Goal: Information Seeking & Learning: Learn about a topic

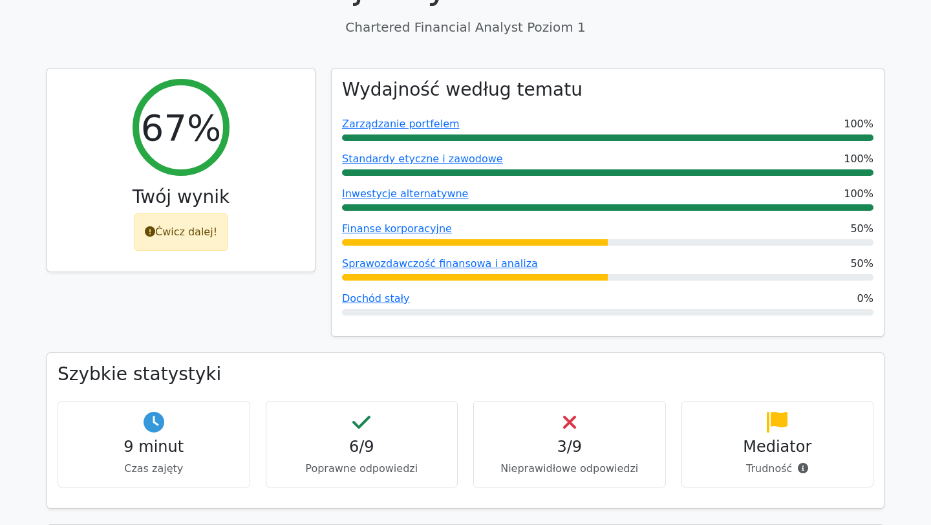
scroll to position [355, 0]
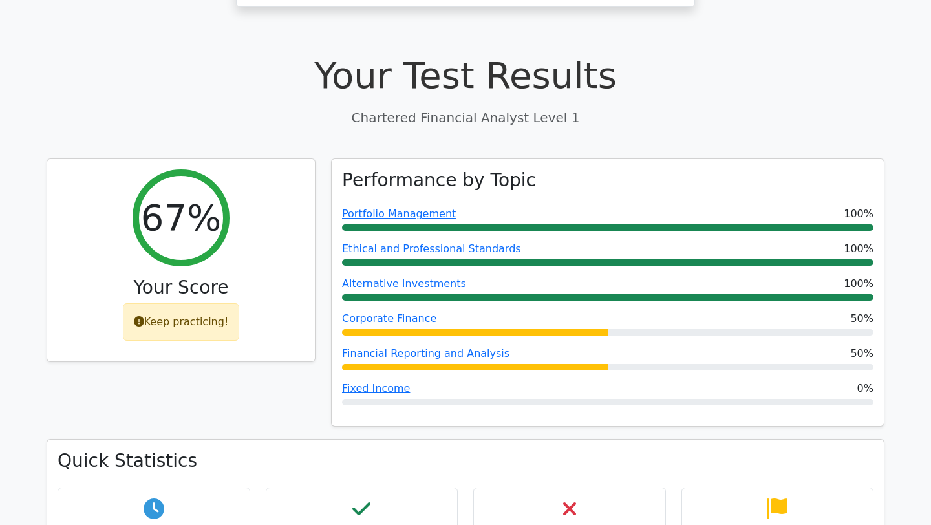
scroll to position [376, 0]
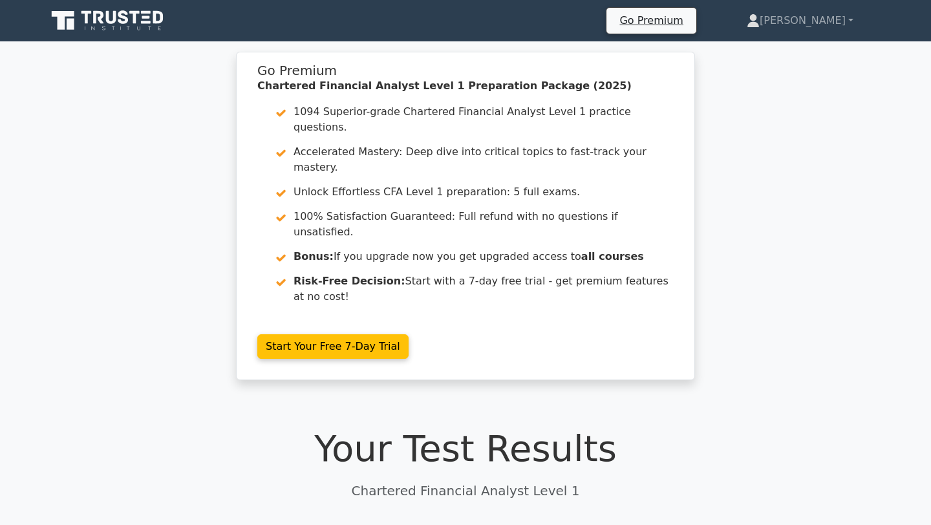
click at [150, 6] on link at bounding box center [109, 20] width 124 height 31
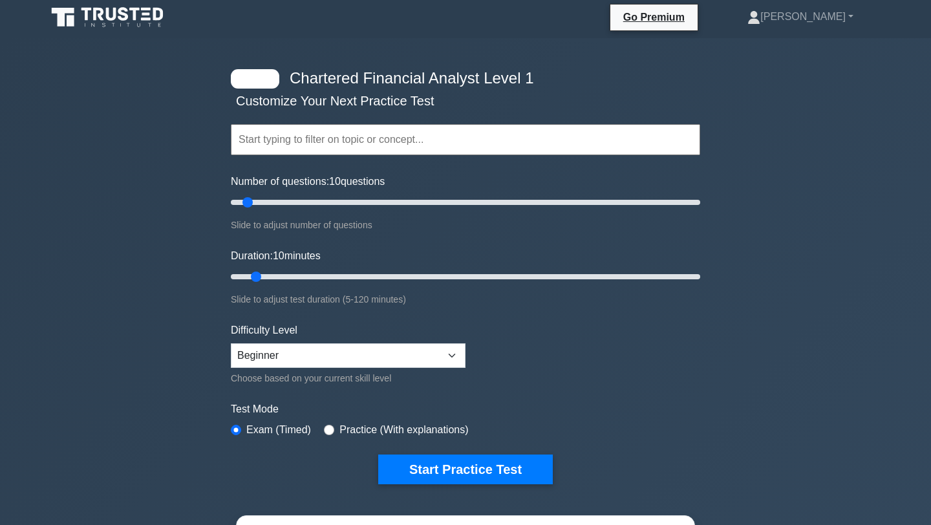
scroll to position [5, 0]
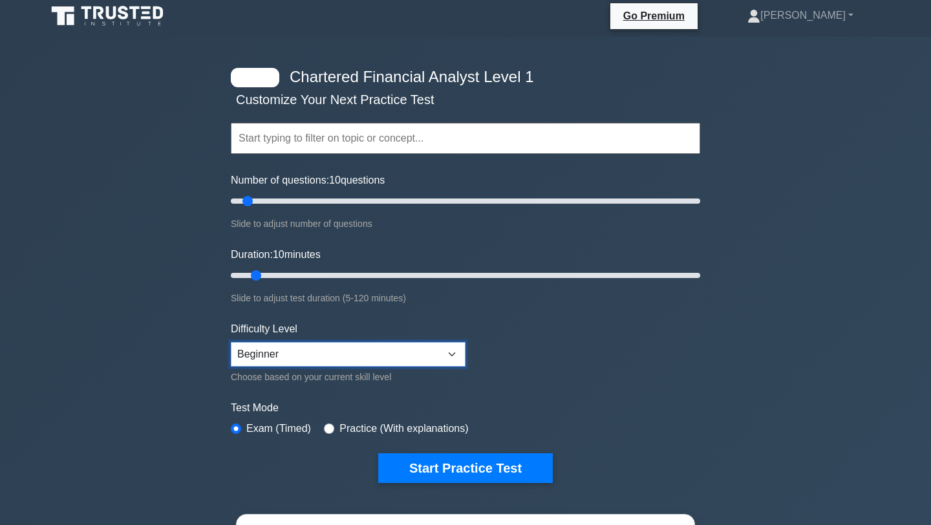
click at [340, 352] on select "Beginner Intermediate Expert" at bounding box center [348, 354] width 235 height 25
select select "intermediate"
click at [231, 342] on select "Beginner Intermediate Expert" at bounding box center [348, 354] width 235 height 25
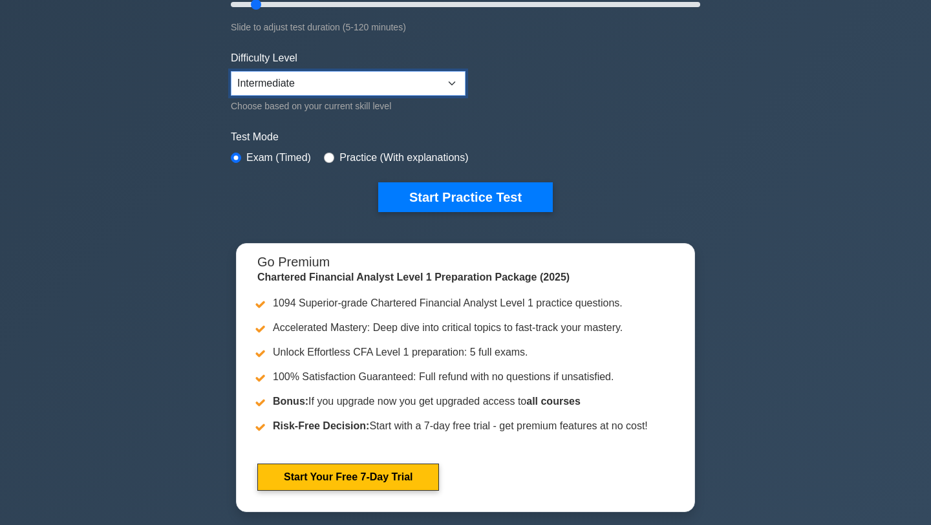
scroll to position [276, 0]
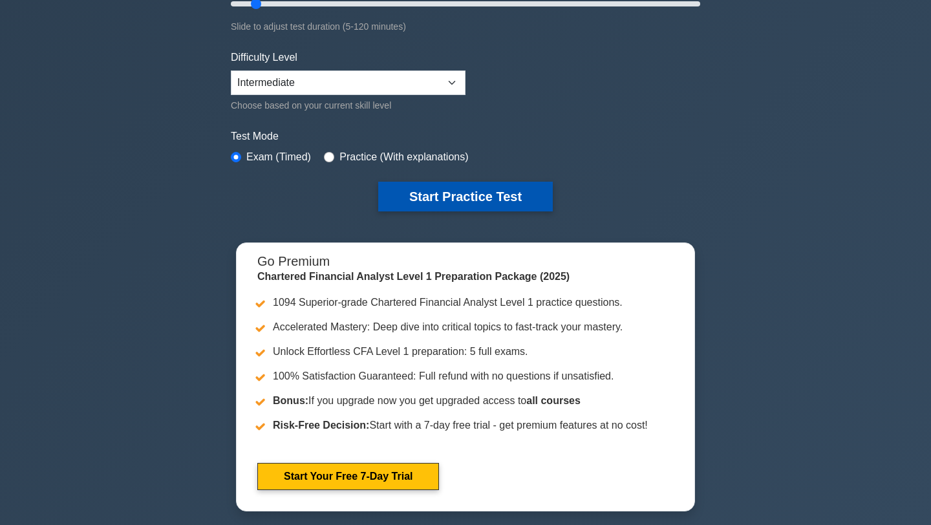
click at [435, 193] on button "Start Practice Test" at bounding box center [465, 197] width 175 height 30
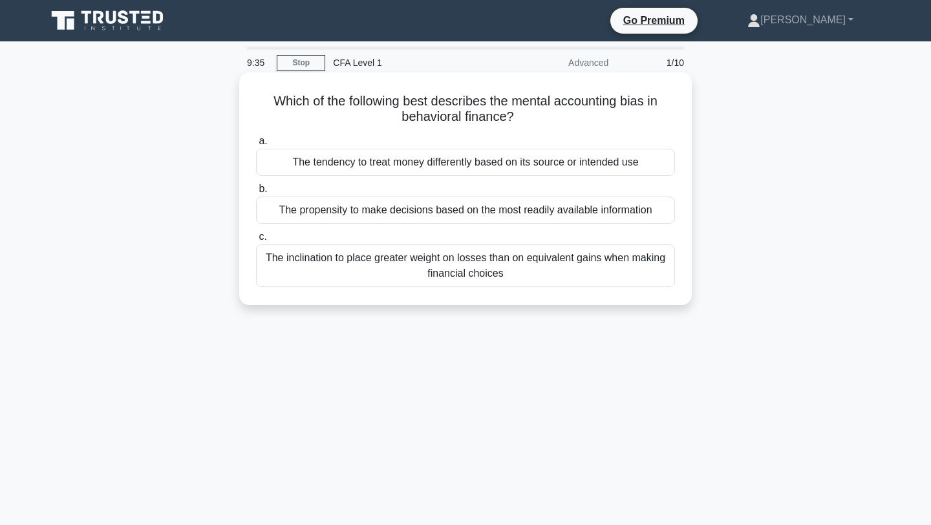
click at [446, 274] on div "The inclination to place greater weight on losses than on equivalent gains when…" at bounding box center [465, 265] width 419 height 43
click at [256, 241] on input "c. The inclination to place greater weight on losses than on equivalent gains w…" at bounding box center [256, 237] width 0 height 8
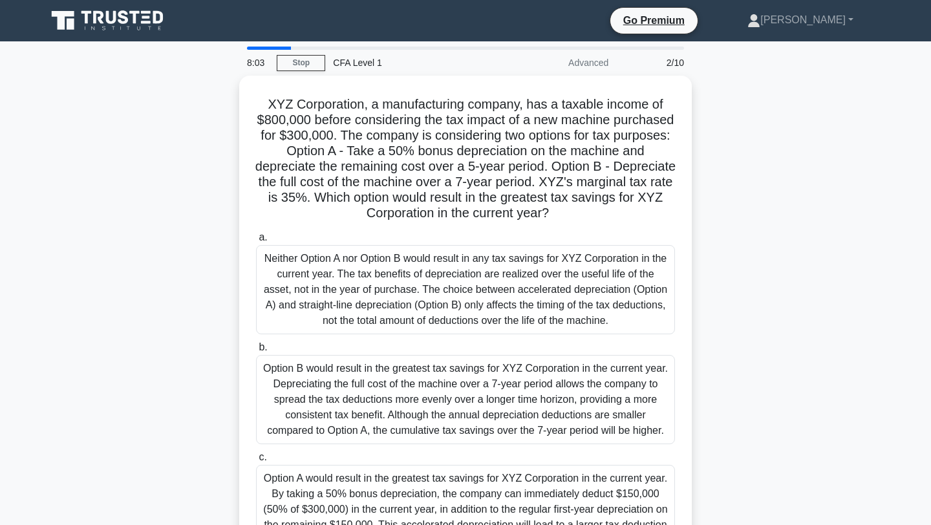
drag, startPoint x: 567, startPoint y: 207, endPoint x: 233, endPoint y: 92, distance: 353.0
click at [233, 92] on div "XYZ Corporation, a manufacturing company, has a taxable income of $800,000 befo…" at bounding box center [466, 332] width 854 height 512
copy h5 "XYZ Corporation, a manufacturing company, has a taxable income of $800,000 befo…"
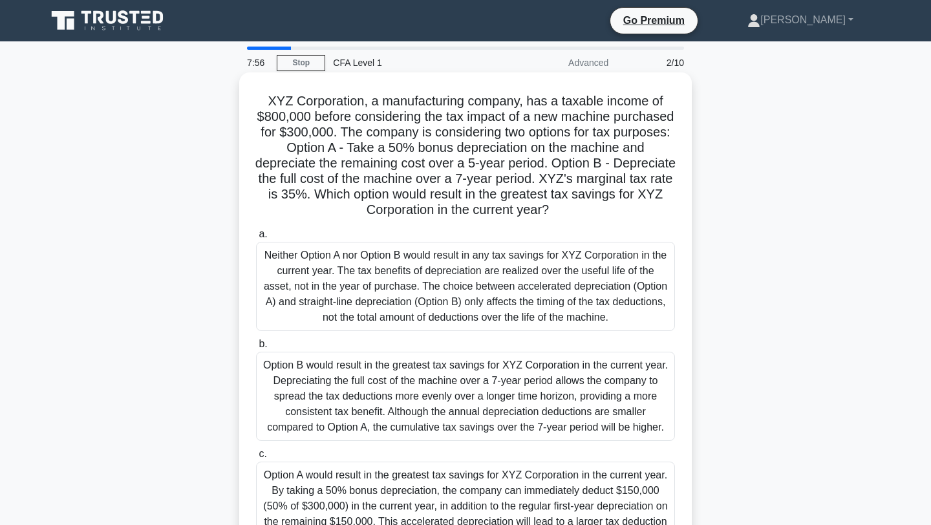
click at [554, 226] on div "a. Neither Option A nor Option B would result in any tax savings for XYZ Corpor…" at bounding box center [465, 389] width 435 height 330
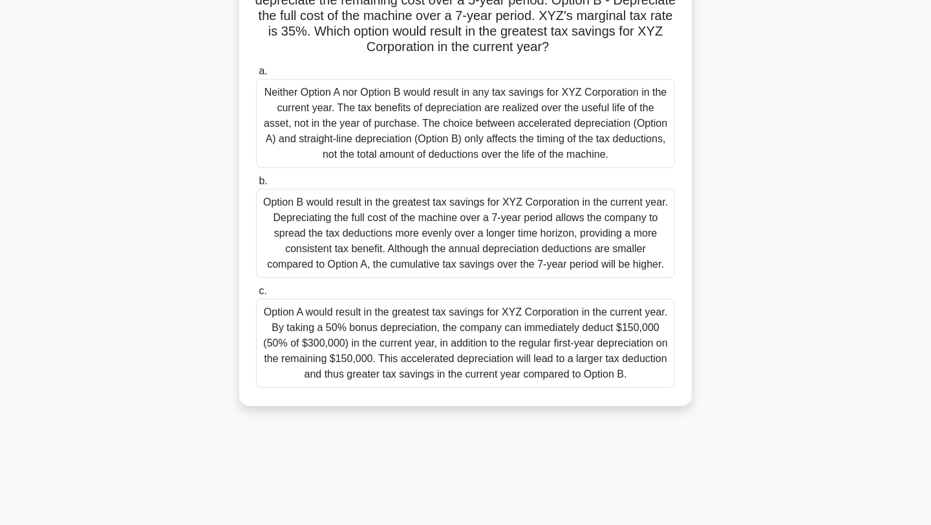
scroll to position [169, 0]
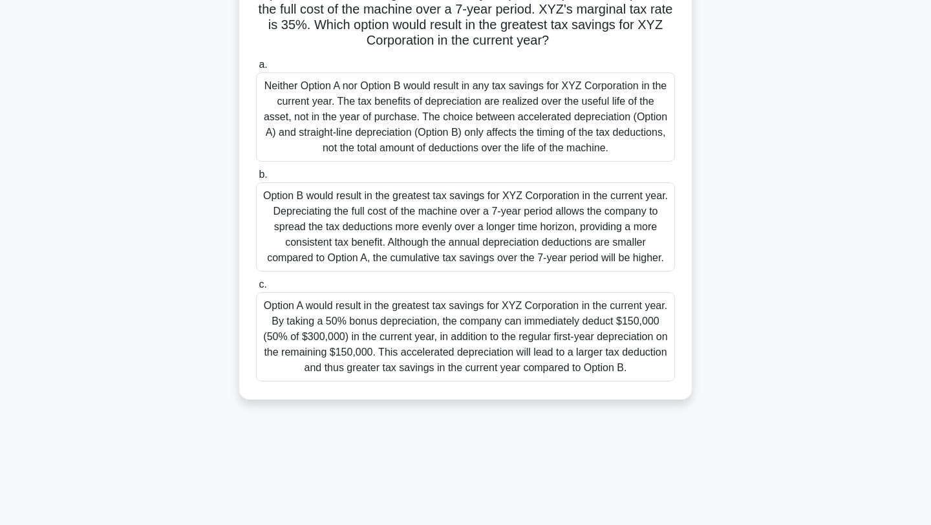
click at [551, 338] on div "Option A would result in the greatest tax savings for XYZ Corporation in the cu…" at bounding box center [465, 336] width 419 height 89
click at [256, 289] on input "c. Option A would result in the greatest tax savings for XYZ Corporation in the…" at bounding box center [256, 285] width 0 height 8
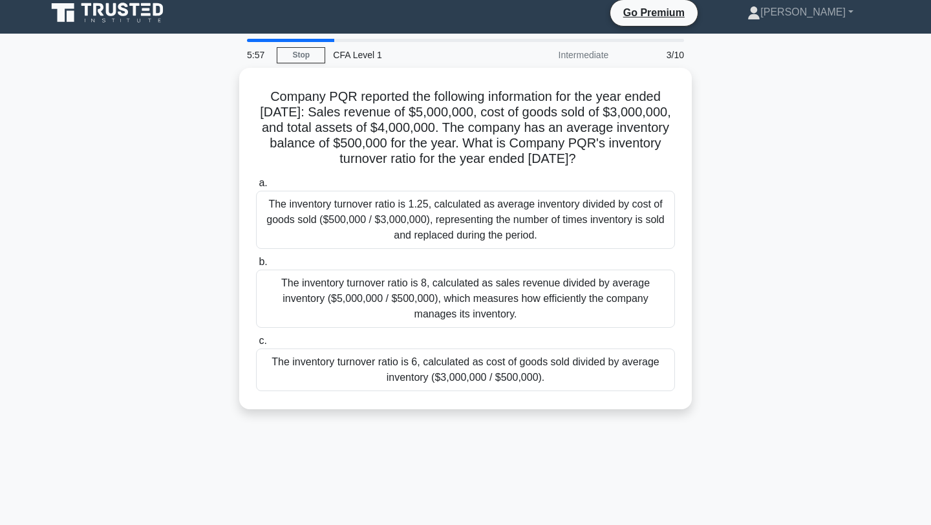
scroll to position [10, 0]
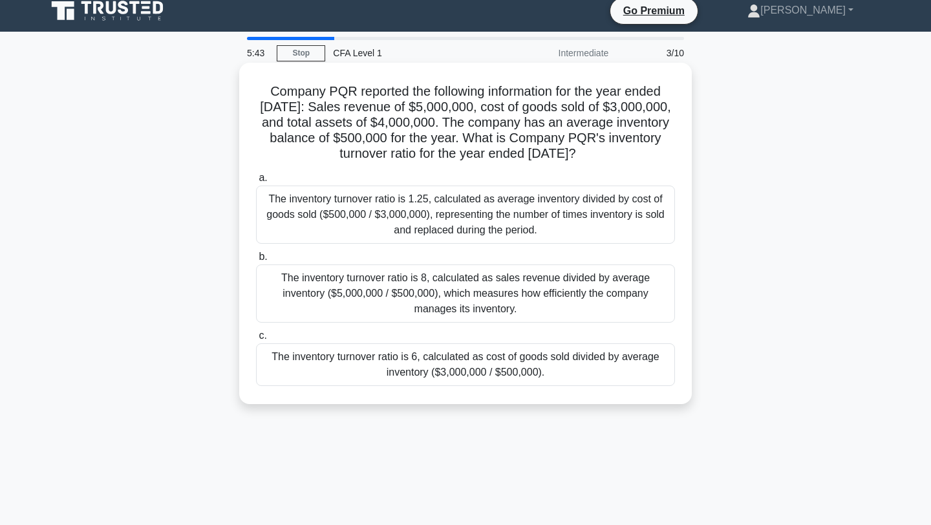
click at [597, 379] on div "The inventory turnover ratio is 6, calculated as cost of goods sold divided by …" at bounding box center [465, 364] width 419 height 43
click at [256, 340] on input "c. The inventory turnover ratio is 6, calculated as cost of goods sold divided …" at bounding box center [256, 336] width 0 height 8
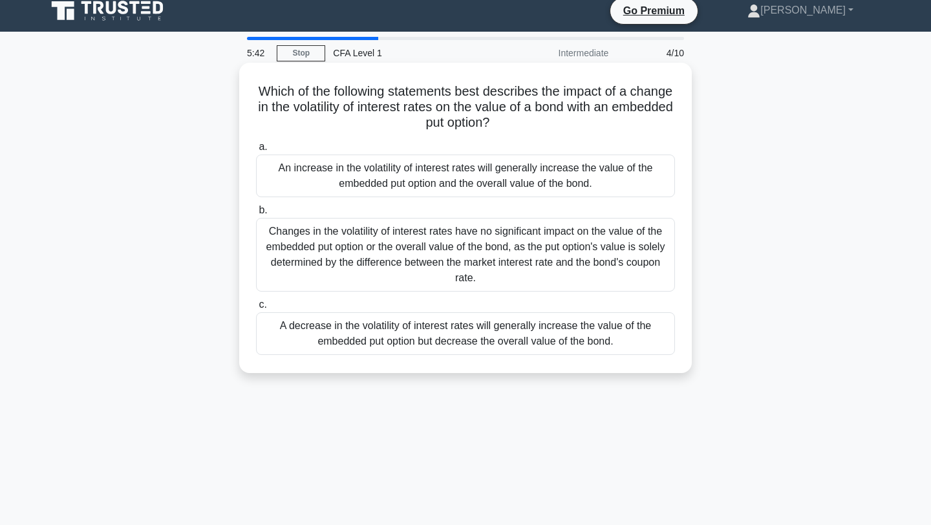
scroll to position [0, 0]
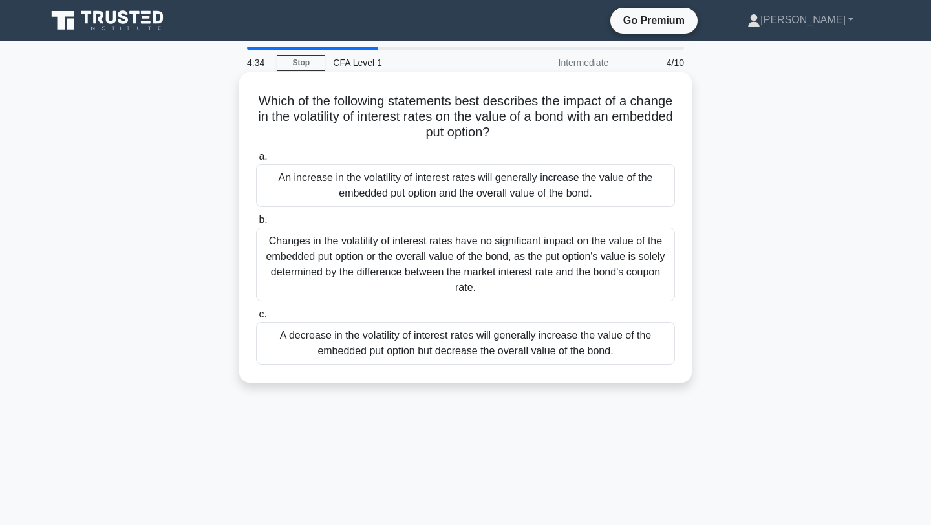
click at [561, 197] on div "An increase in the volatility of interest rates will generally increase the val…" at bounding box center [465, 185] width 419 height 43
click at [256, 161] on input "a. An increase in the volatility of interest rates will generally increase the …" at bounding box center [256, 157] width 0 height 8
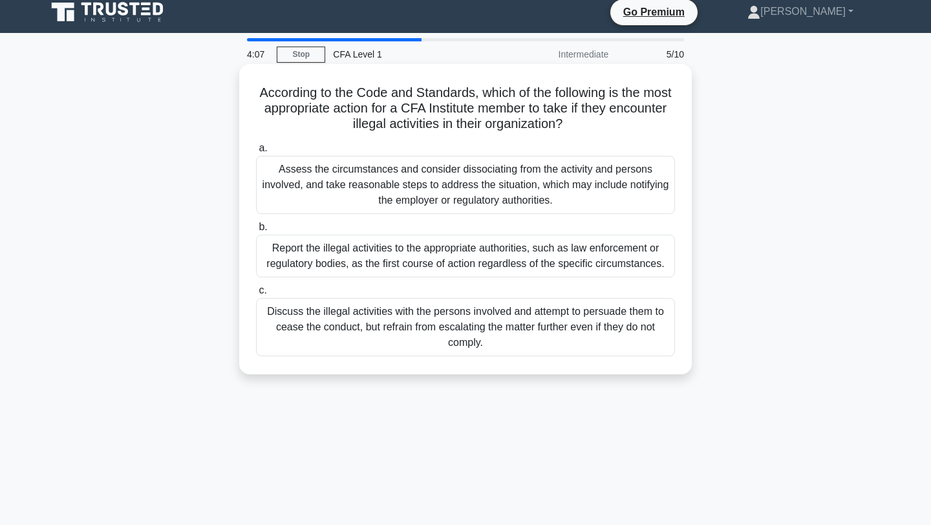
scroll to position [13, 0]
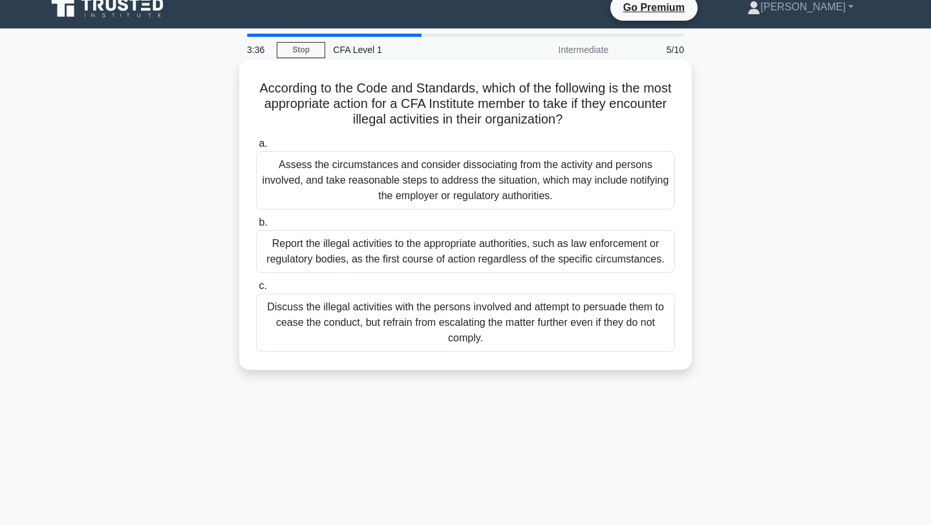
click at [550, 262] on div "Report the illegal activities to the appropriate authorities, such as law enfor…" at bounding box center [465, 251] width 419 height 43
click at [256, 227] on input "b. Report the illegal activities to the appropriate authorities, such as law en…" at bounding box center [256, 223] width 0 height 8
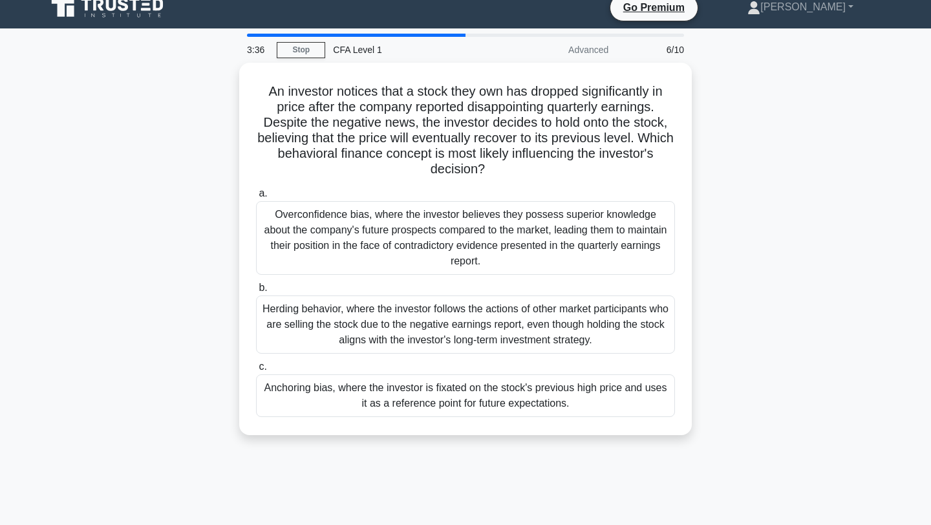
scroll to position [0, 0]
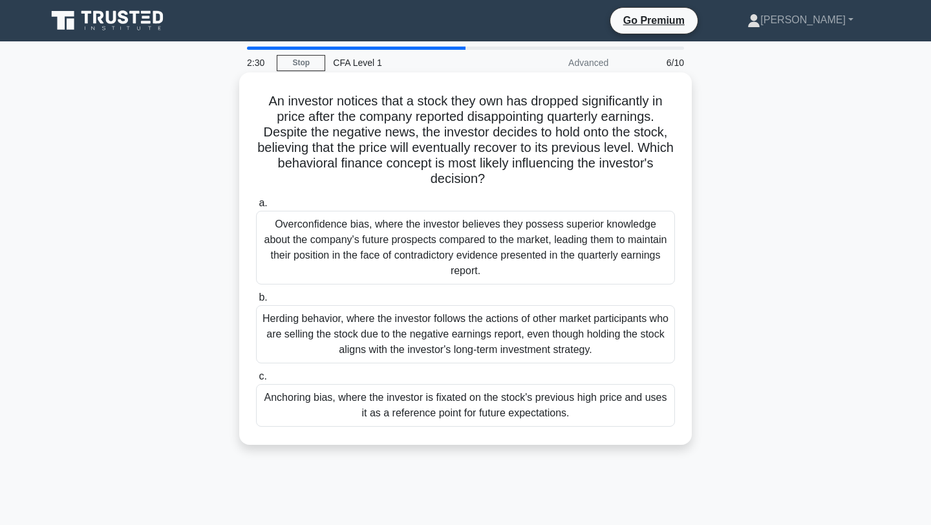
click at [567, 387] on div "Anchoring bias, where the investor is fixated on the stock's previous high pric…" at bounding box center [465, 405] width 419 height 43
click at [256, 381] on input "c. Anchoring bias, where the investor is fixated on the stock's previous high p…" at bounding box center [256, 377] width 0 height 8
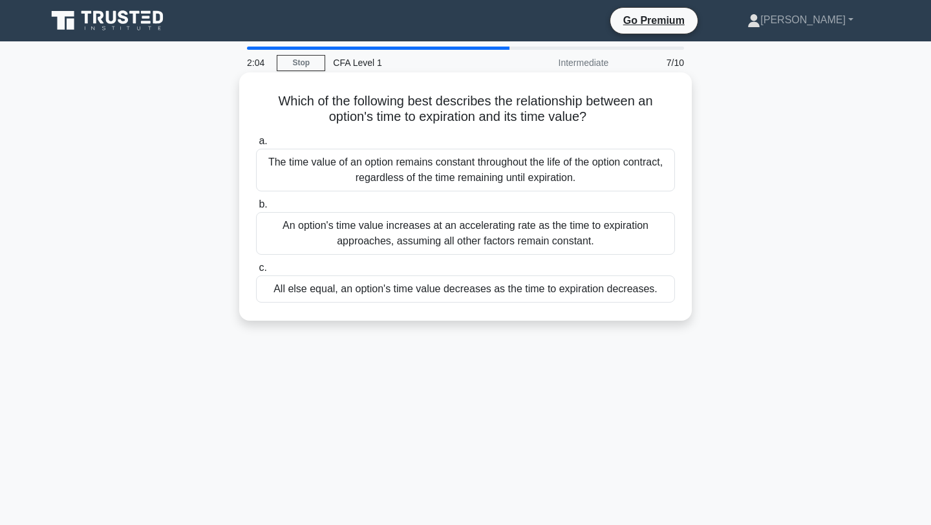
click at [589, 292] on div "All else equal, an option's time value decreases as the time to expiration decr…" at bounding box center [465, 289] width 419 height 27
click at [256, 272] on input "c. All else equal, an option's time value decreases as the time to expiration d…" at bounding box center [256, 268] width 0 height 8
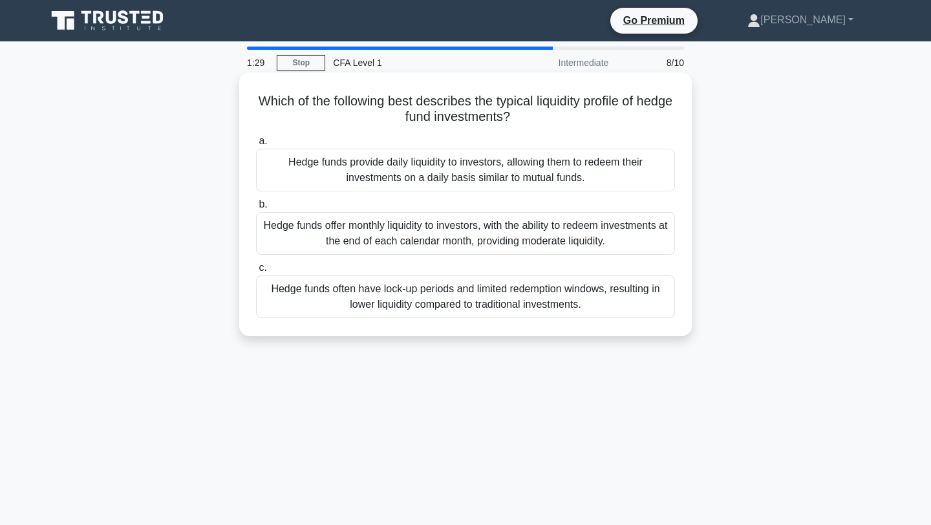
click at [582, 306] on div "Hedge funds often have lock-up periods and limited redemption windows, resultin…" at bounding box center [465, 297] width 419 height 43
click at [256, 272] on input "c. Hedge funds often have lock-up periods and limited redemption windows, resul…" at bounding box center [256, 268] width 0 height 8
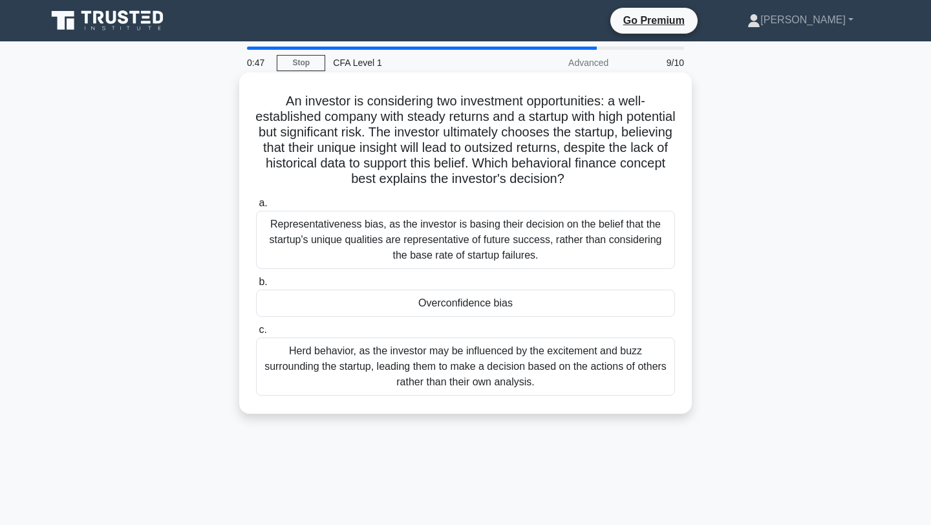
click at [571, 236] on div "Representativeness bias, as the investor is basing their decision on the belief…" at bounding box center [465, 240] width 419 height 58
click at [256, 208] on input "a. Representativeness bias, as the investor is basing their decision on the bel…" at bounding box center [256, 203] width 0 height 8
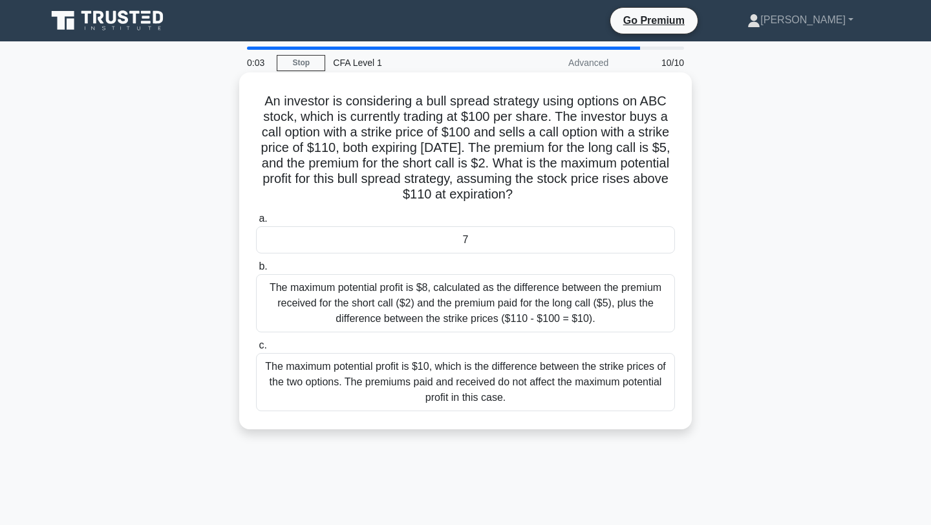
click at [523, 242] on div "7" at bounding box center [465, 239] width 419 height 27
click at [256, 223] on input "a. 7" at bounding box center [256, 219] width 0 height 8
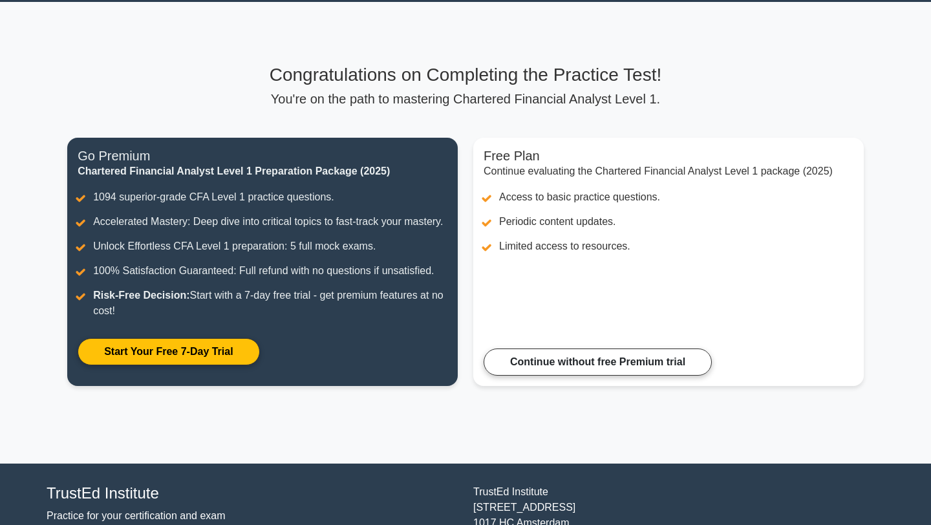
scroll to position [121, 0]
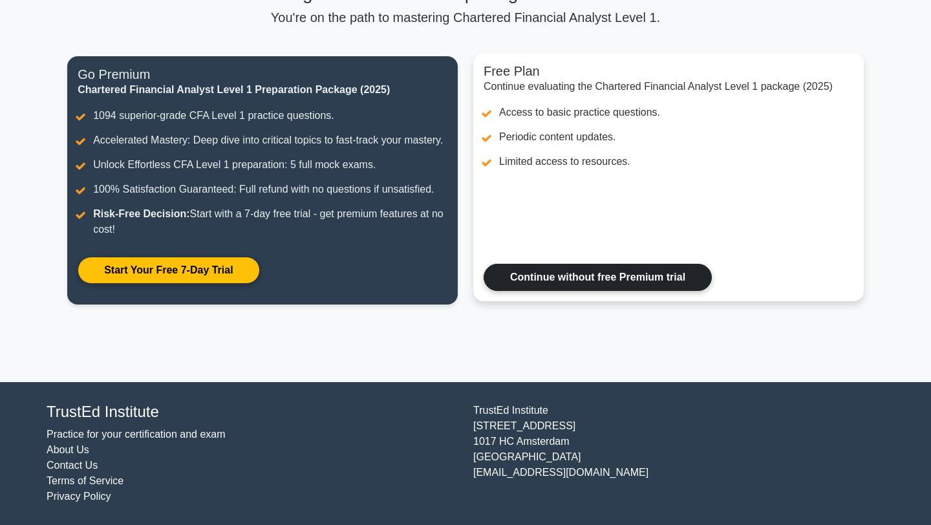
click at [548, 274] on link "Continue without free Premium trial" at bounding box center [598, 277] width 228 height 27
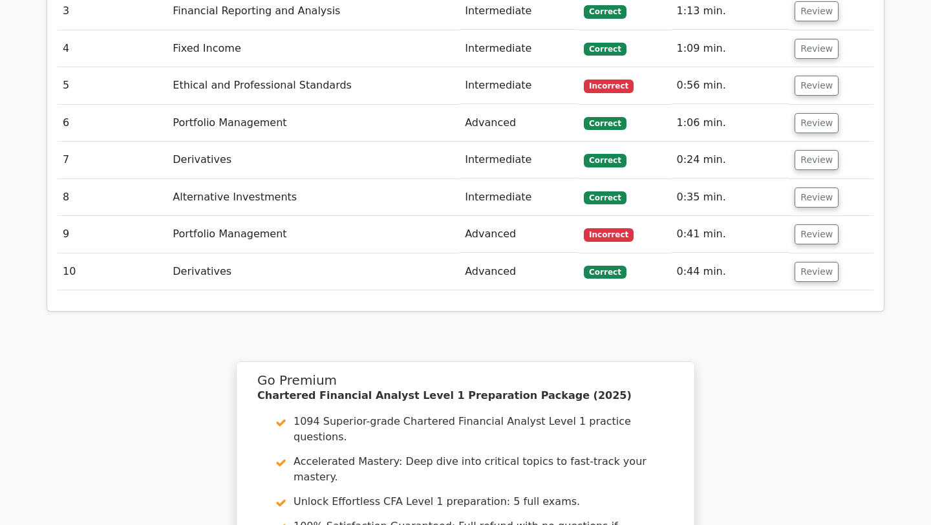
scroll to position [1751, 0]
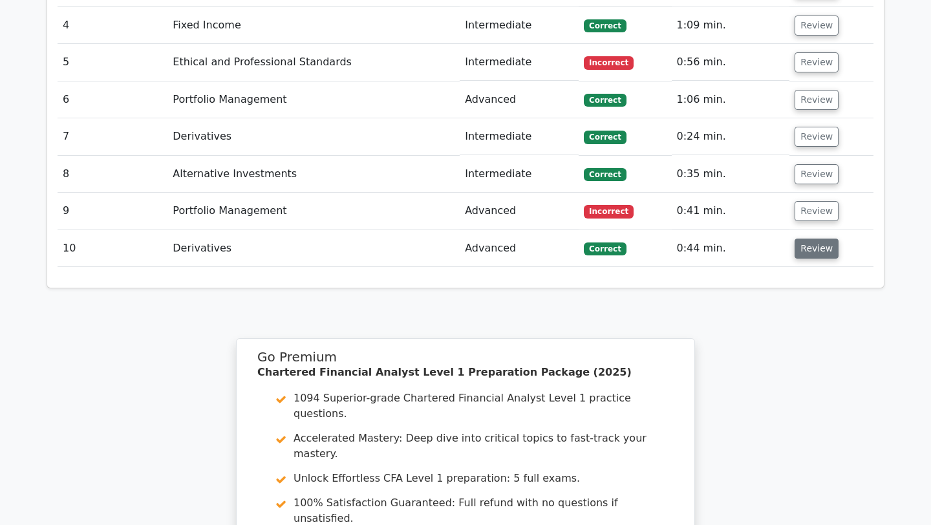
click at [832, 239] on button "Review" at bounding box center [817, 249] width 44 height 20
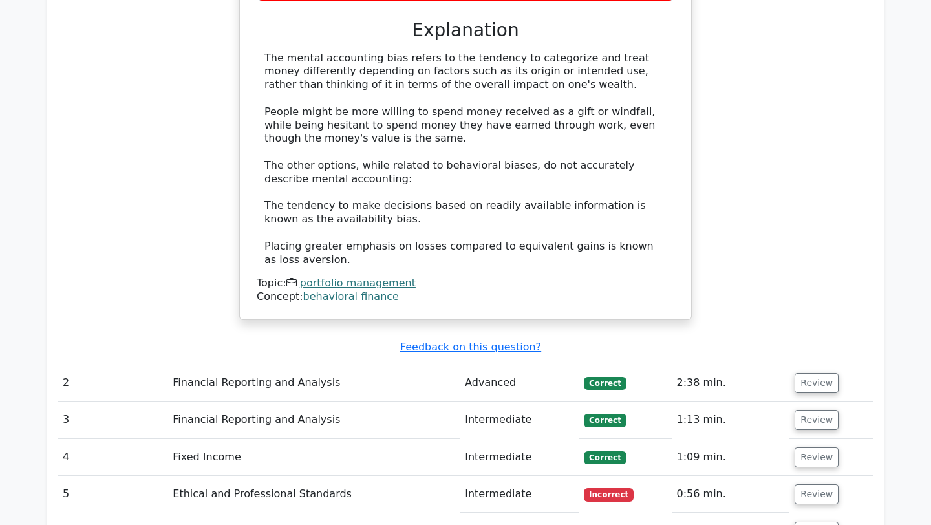
scroll to position [1415, 0]
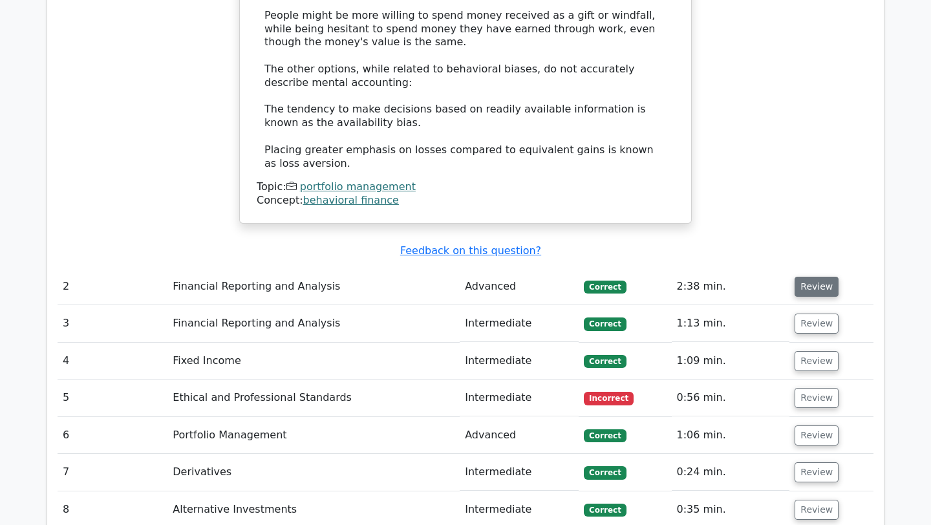
click at [805, 277] on button "Review" at bounding box center [817, 287] width 44 height 20
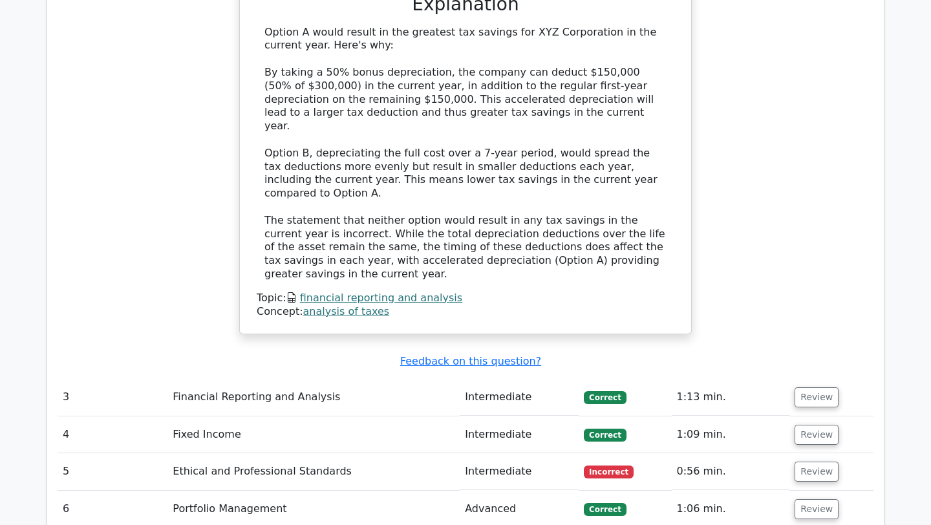
scroll to position [2243, 0]
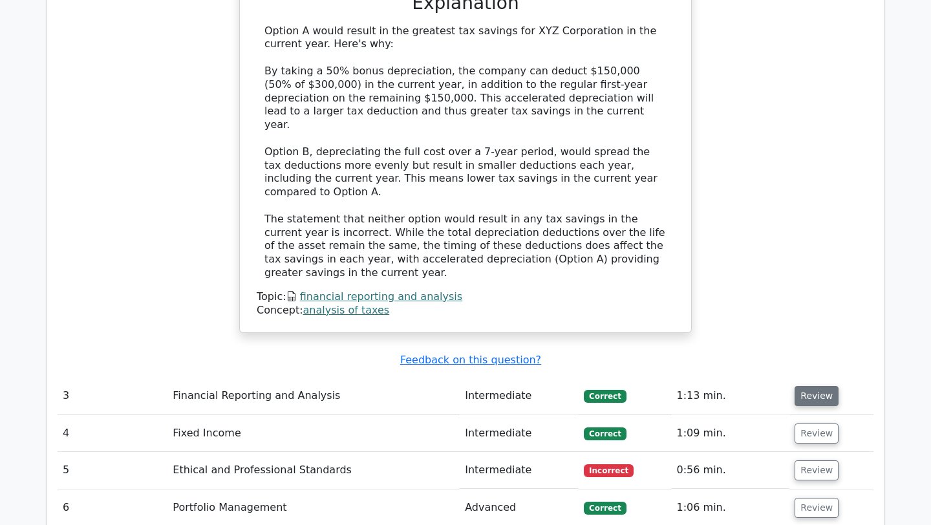
click at [799, 386] on button "Review" at bounding box center [817, 396] width 44 height 20
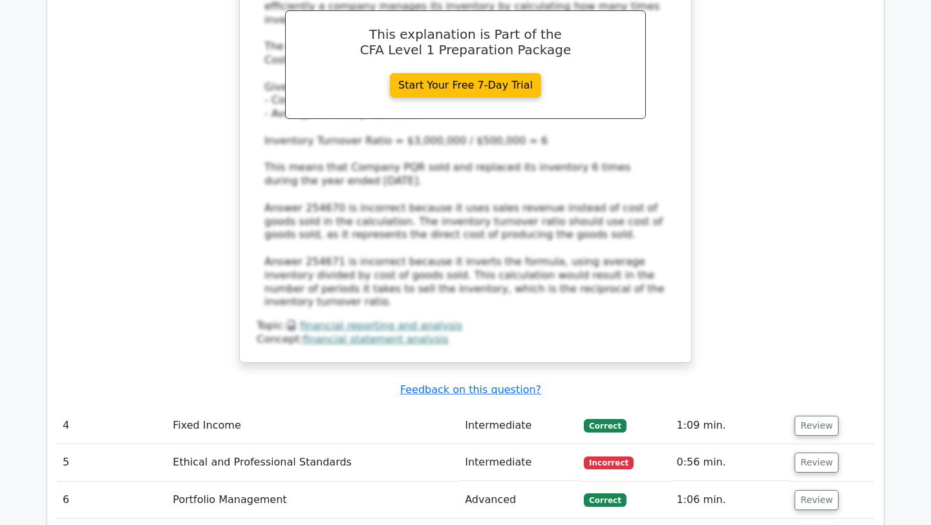
scroll to position [3064, 0]
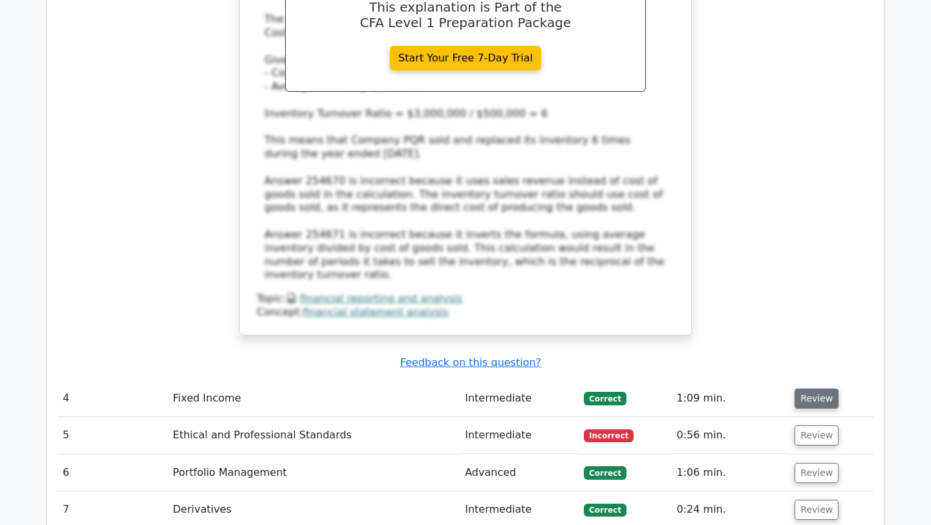
click at [801, 389] on button "Review" at bounding box center [817, 399] width 44 height 20
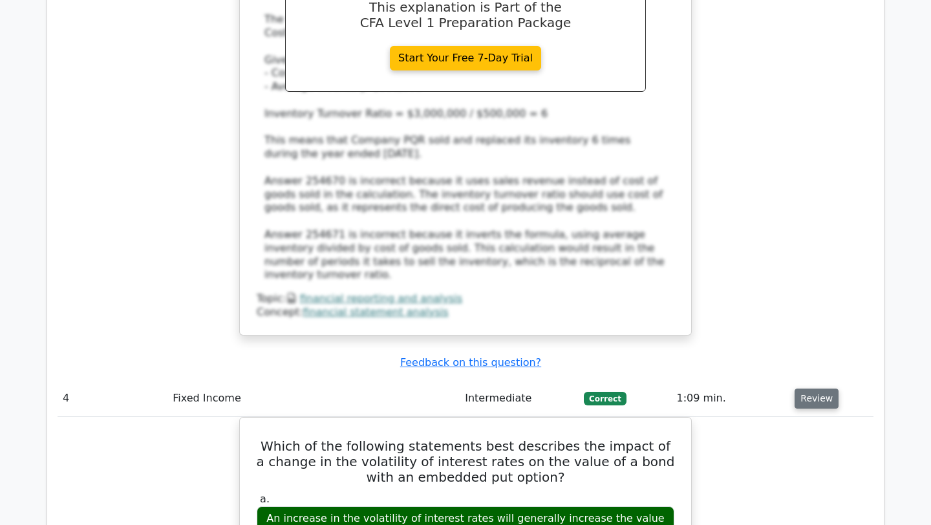
click at [810, 389] on button "Review" at bounding box center [817, 399] width 44 height 20
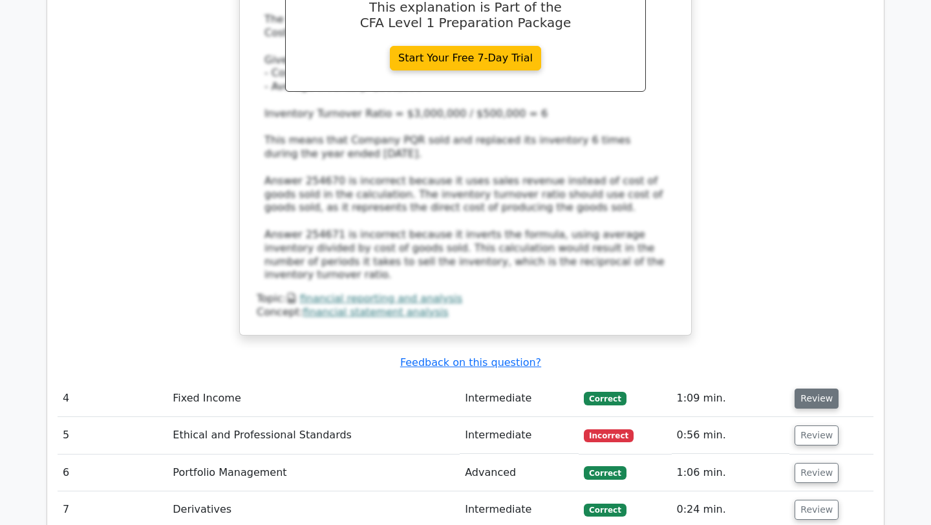
click at [810, 389] on button "Review" at bounding box center [817, 399] width 44 height 20
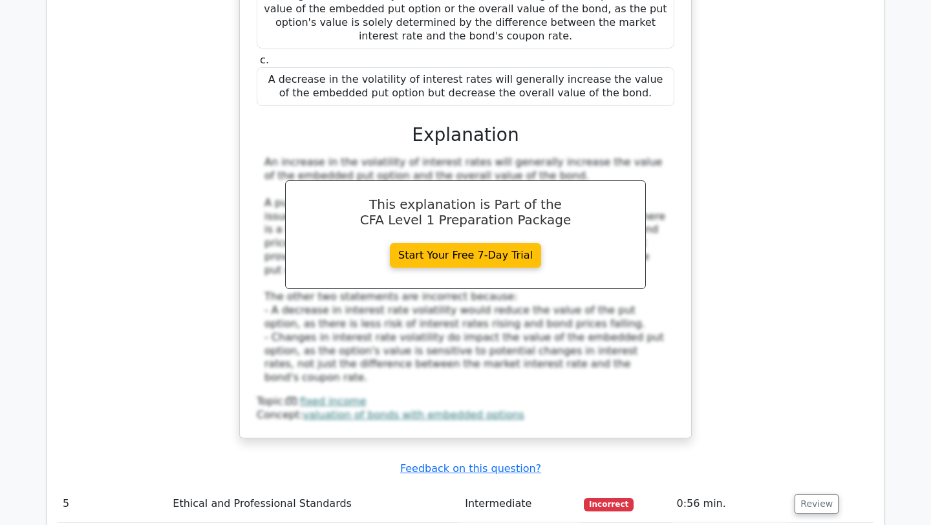
scroll to position [3638, 0]
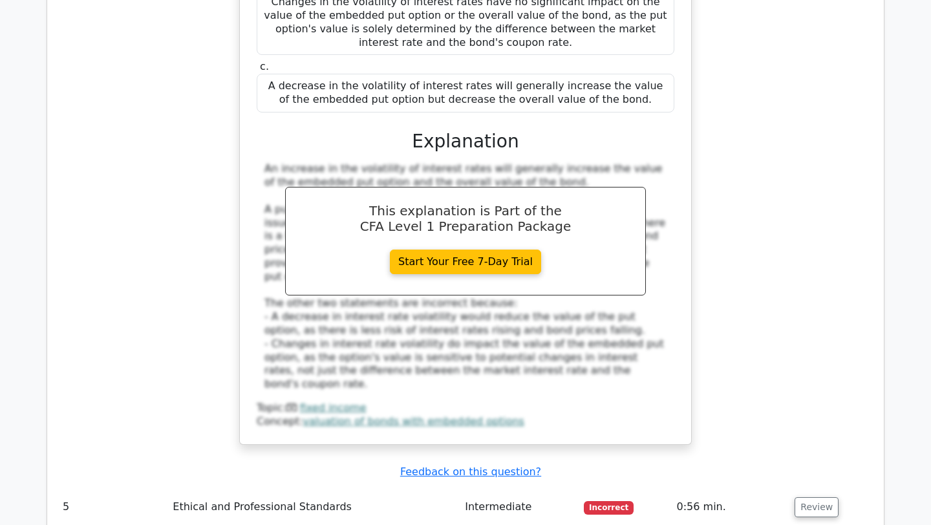
click at [369, 489] on td "Ethical and Professional Standards" at bounding box center [314, 507] width 292 height 37
click at [819, 497] on button "Review" at bounding box center [817, 507] width 44 height 20
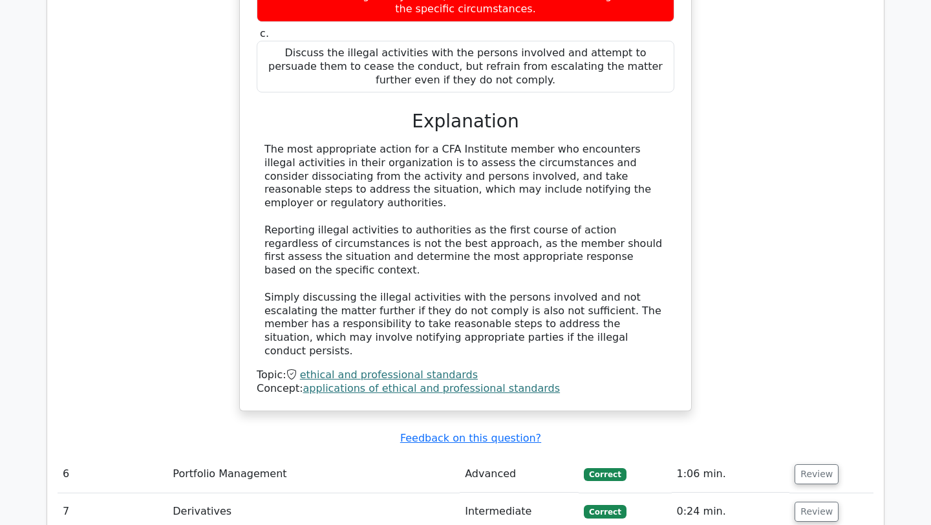
scroll to position [4363, 0]
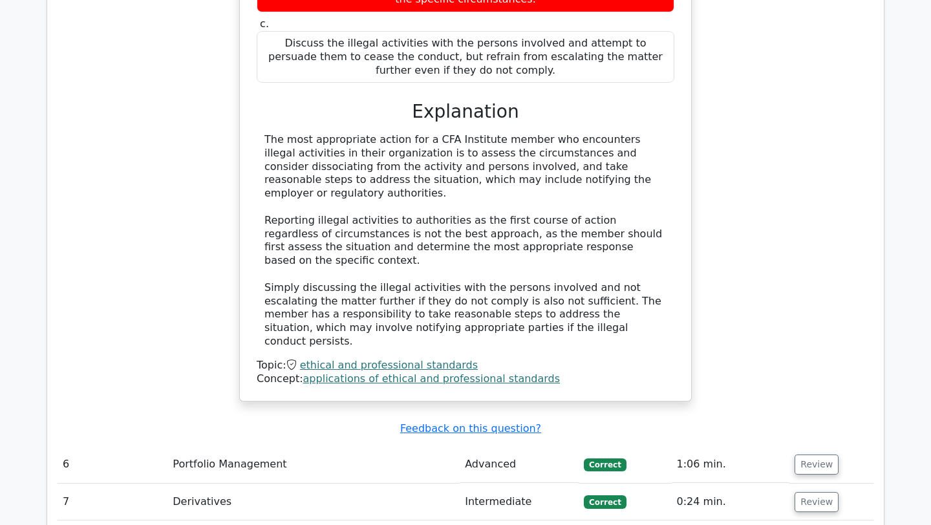
click at [808, 446] on td "Review" at bounding box center [832, 464] width 84 height 37
click at [808, 455] on button "Review" at bounding box center [817, 465] width 44 height 20
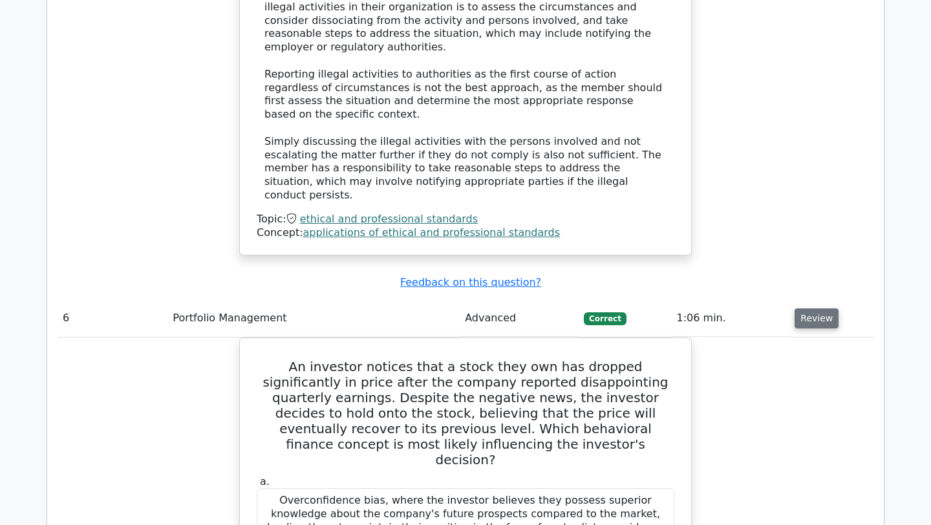
scroll to position [4515, 0]
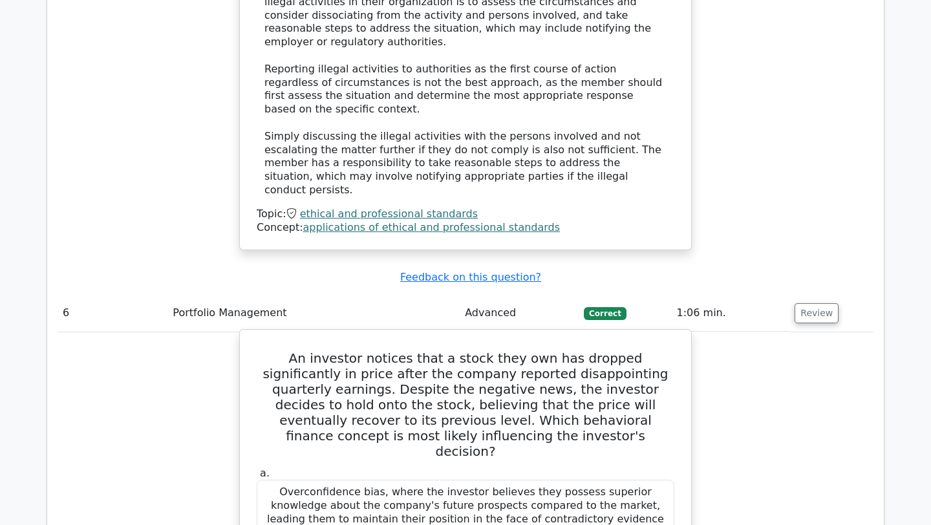
drag, startPoint x: 338, startPoint y: 432, endPoint x: 264, endPoint y: 433, distance: 74.4
copy div "Anchoring bias"
